Goal: Information Seeking & Learning: Learn about a topic

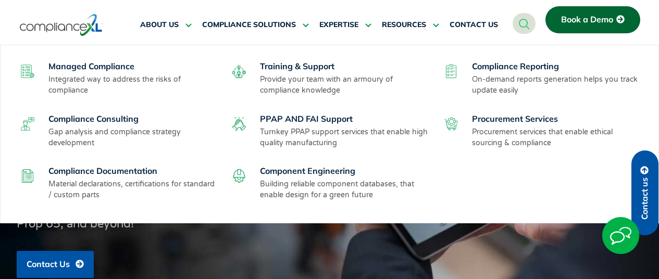
click at [509, 66] on link "Compliance Reporting" at bounding box center [515, 66] width 87 height 10
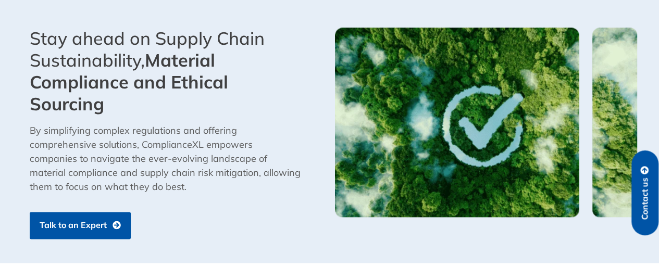
scroll to position [798, 0]
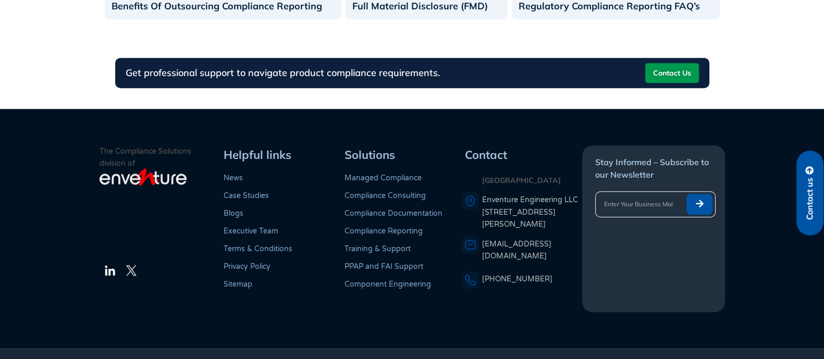
scroll to position [771, 0]
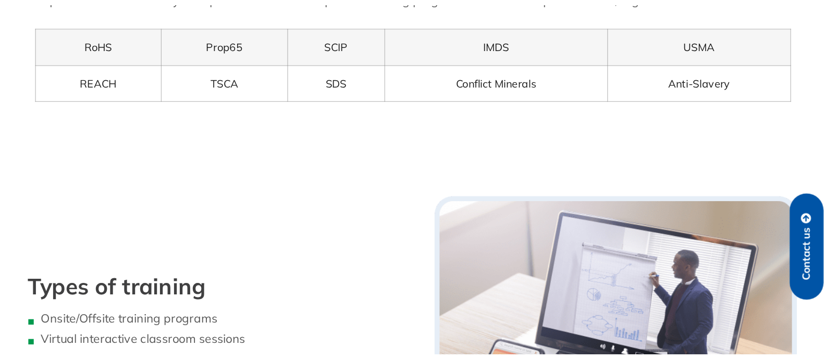
scroll to position [1094, 0]
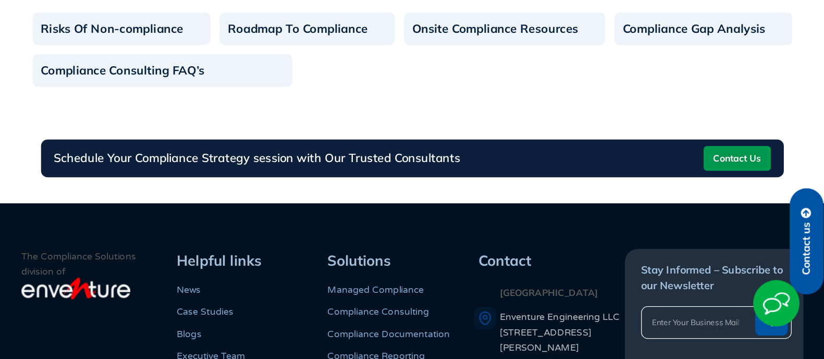
scroll to position [909, 0]
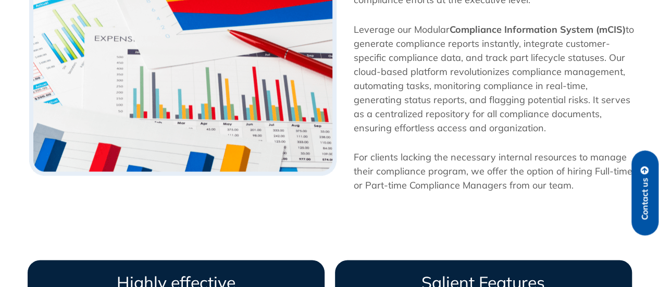
scroll to position [723, 0]
